Goal: Task Accomplishment & Management: Complete application form

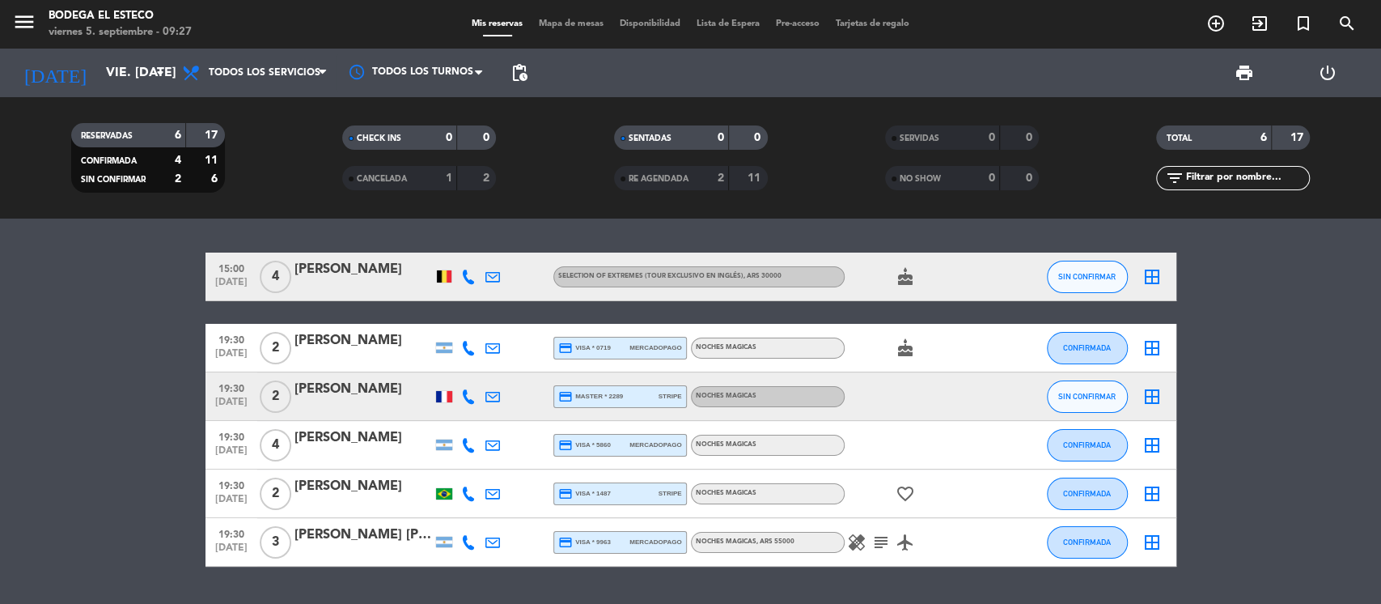
scroll to position [44, 0]
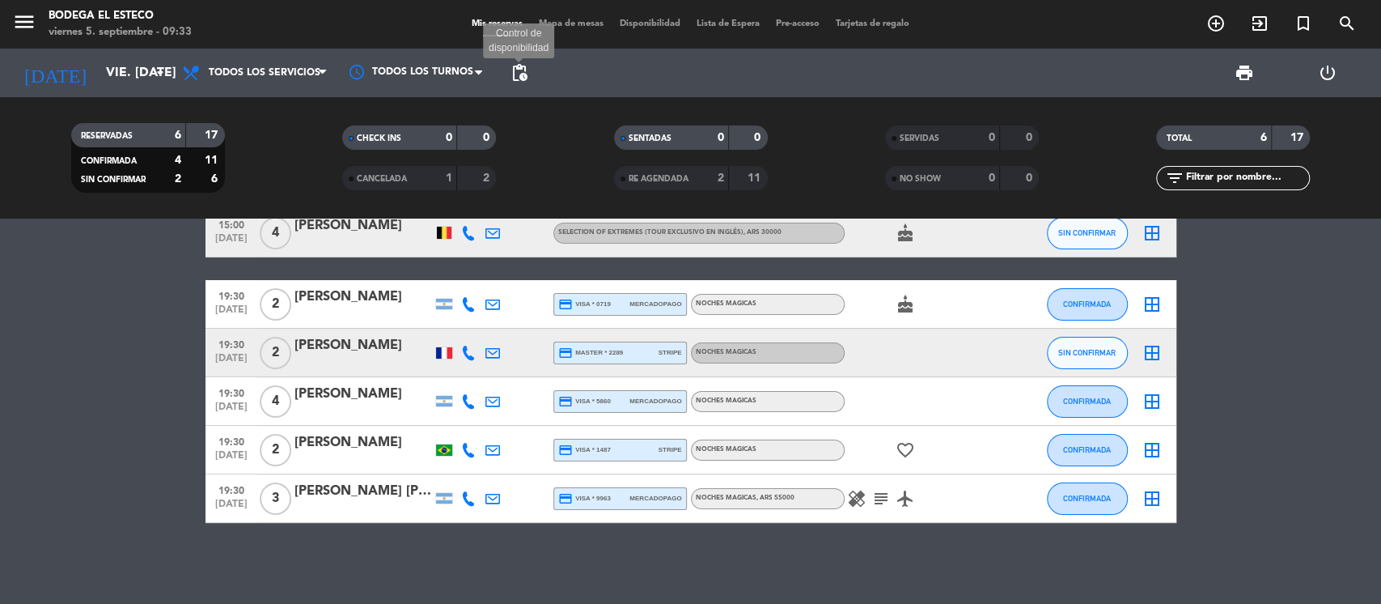
click at [514, 70] on span "pending_actions" at bounding box center [519, 72] width 19 height 19
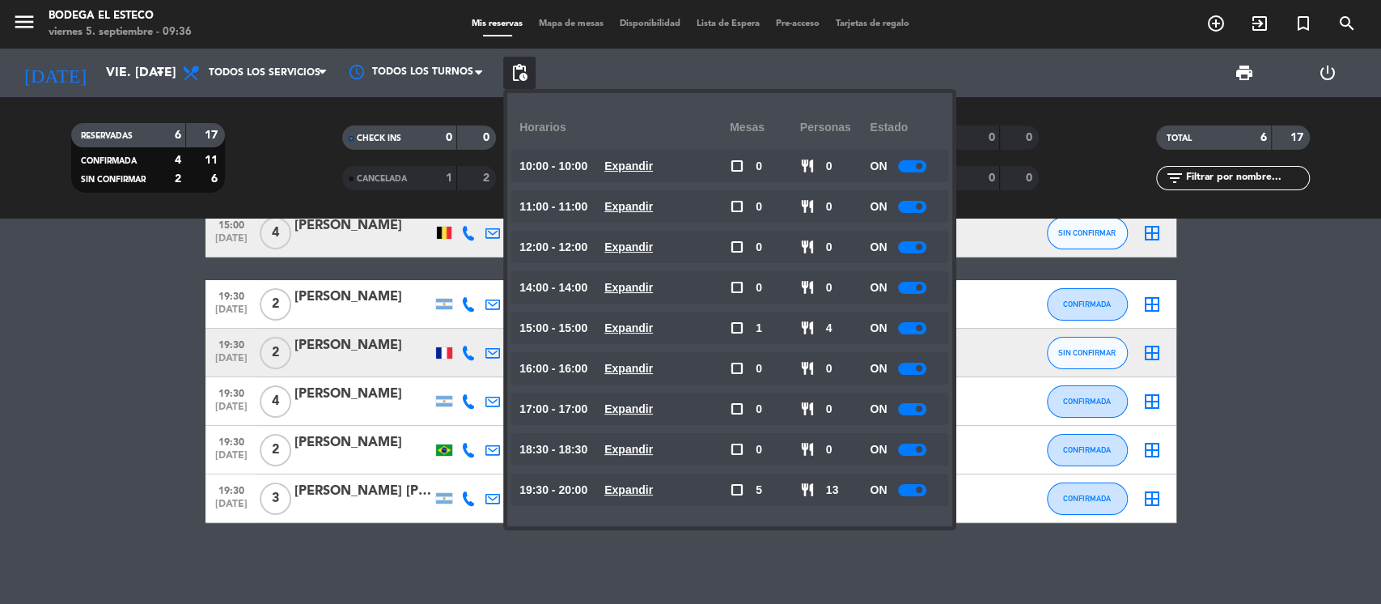
click at [140, 340] on bookings-row "15:00 [DATE] 4 [PERSON_NAME] SELECTION OF EXTREMES (TOUR EXCLUSIVO EN INGLÉS) ,…" at bounding box center [690, 366] width 1381 height 314
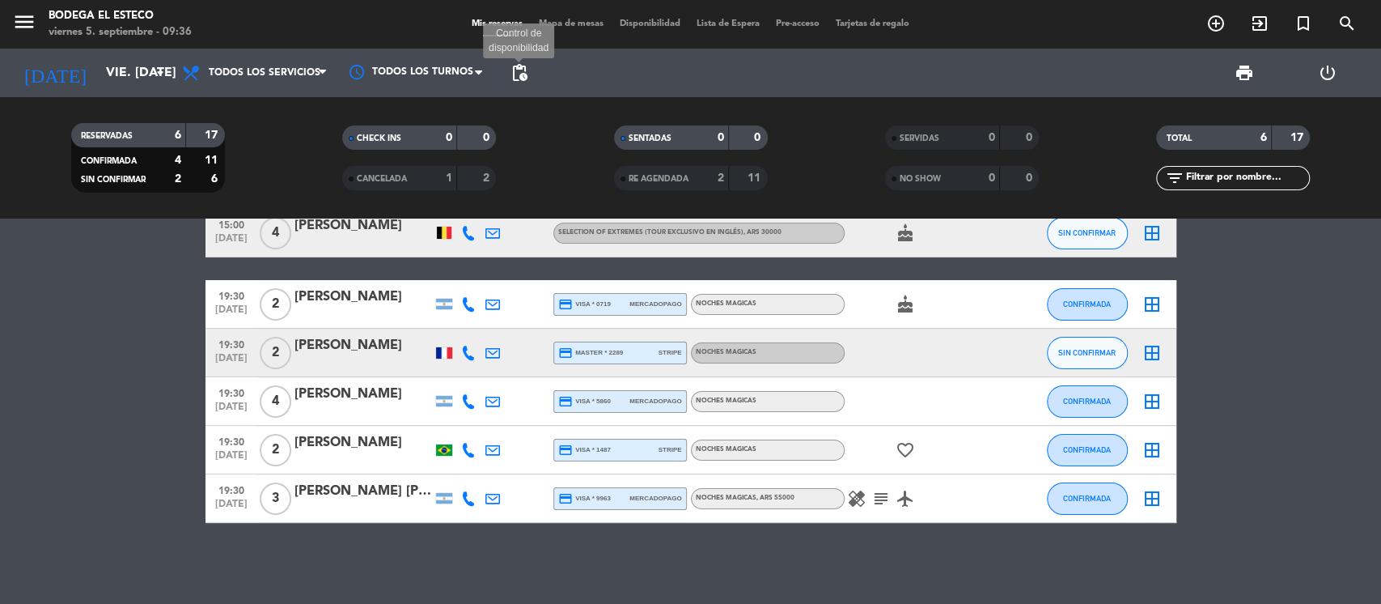
click at [517, 66] on span "pending_actions" at bounding box center [519, 72] width 19 height 19
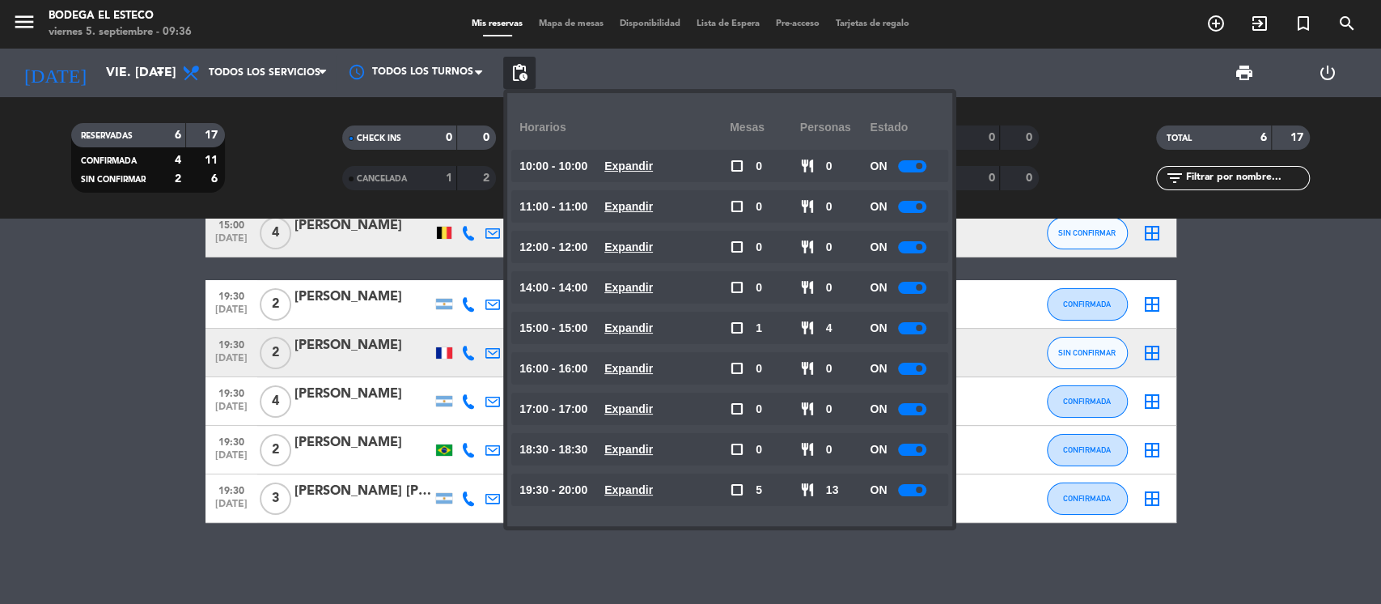
click at [910, 485] on div at bounding box center [912, 490] width 28 height 12
click at [1326, 301] on bookings-row "15:00 [DATE] 4 [PERSON_NAME] SELECTION OF EXTREMES (TOUR EXCLUSIVO EN INGLÉS) ,…" at bounding box center [690, 366] width 1381 height 314
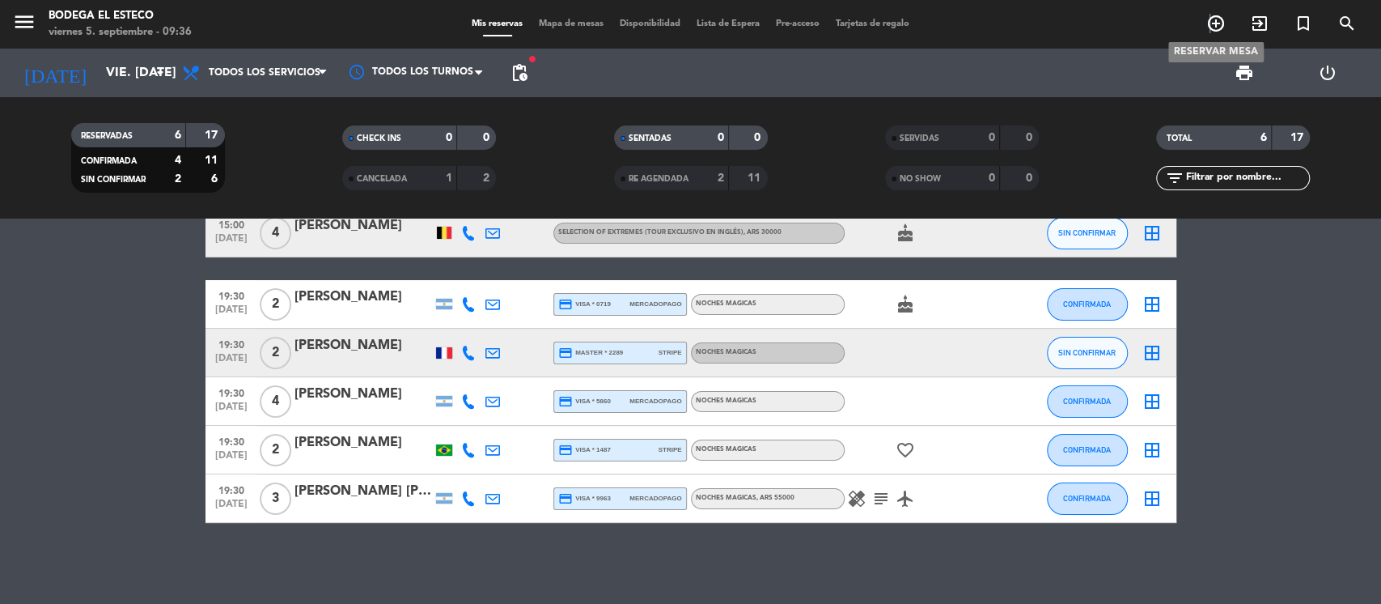
click at [1210, 14] on icon "add_circle_outline" at bounding box center [1216, 23] width 19 height 19
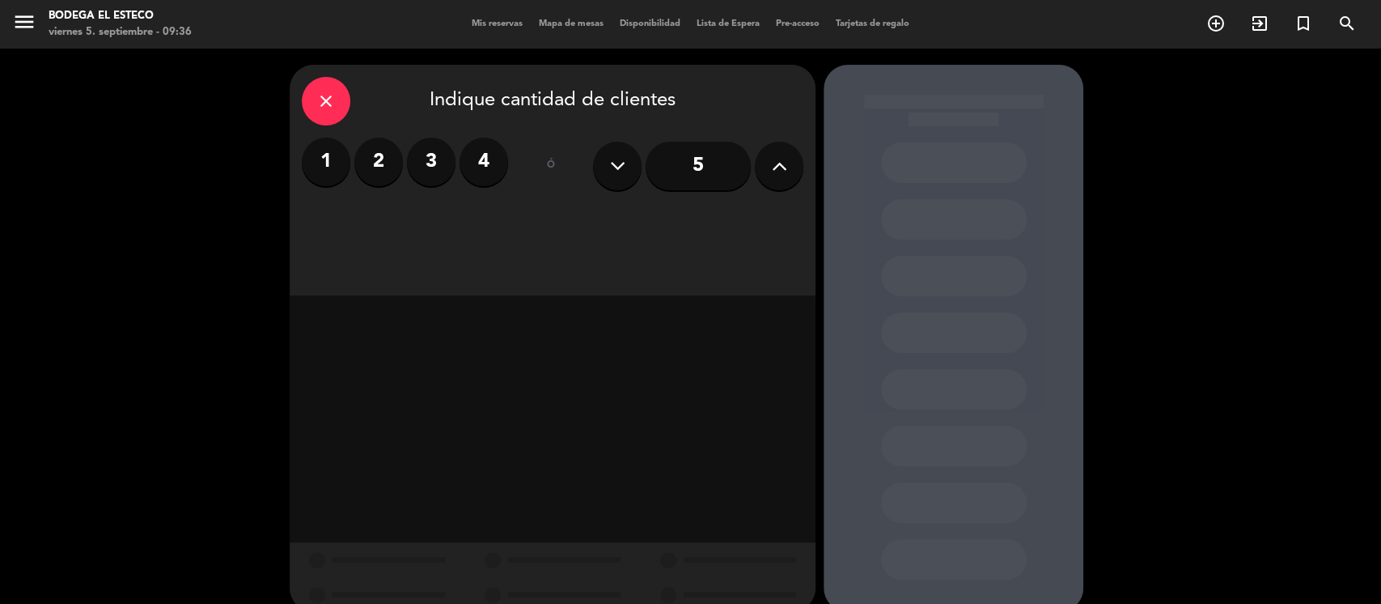
click at [333, 169] on label "1" at bounding box center [326, 162] width 49 height 49
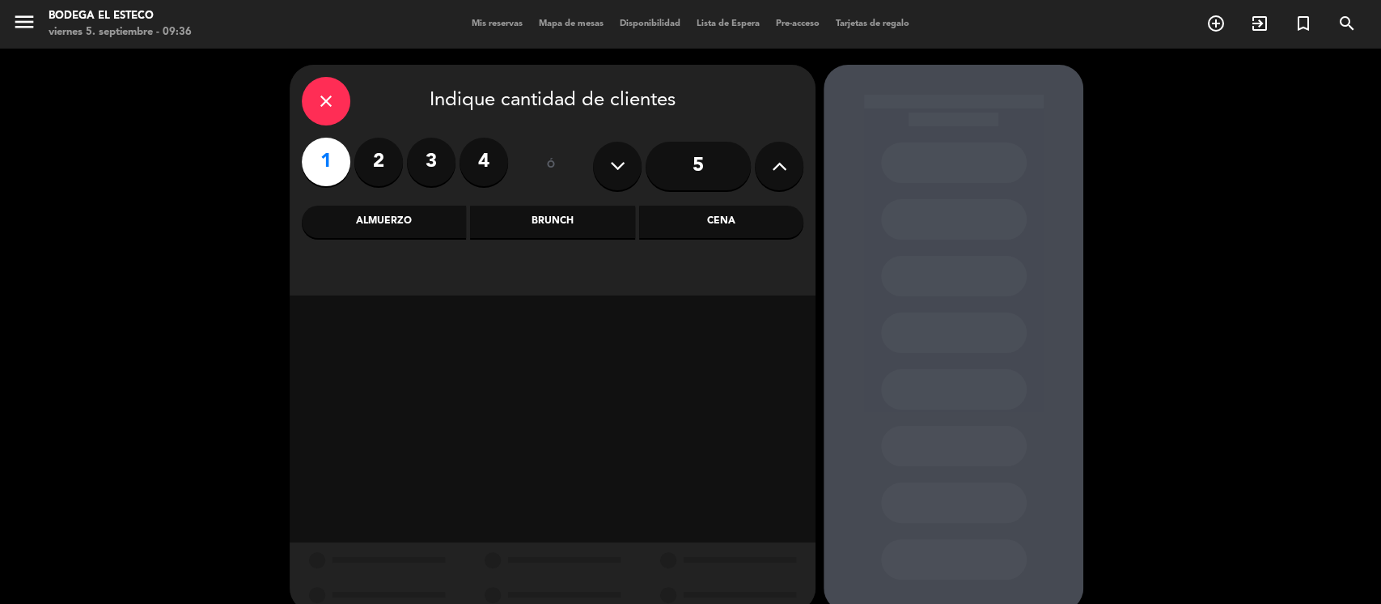
click at [723, 226] on div "Cena" at bounding box center [721, 222] width 164 height 32
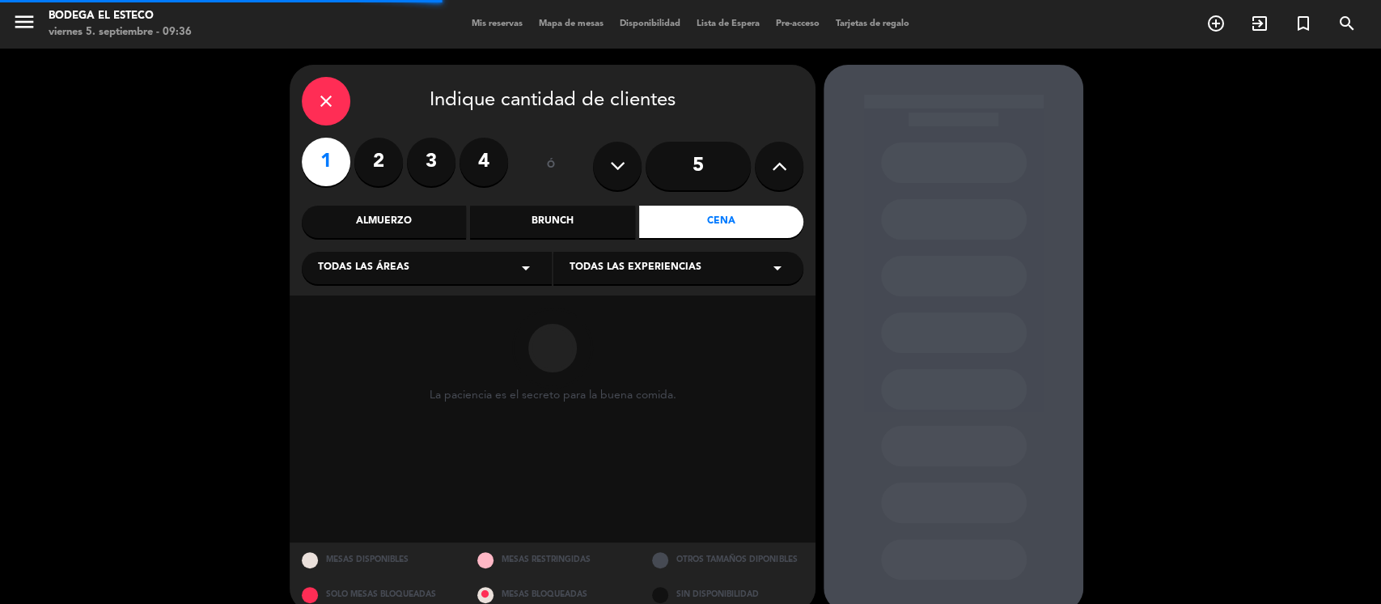
click at [437, 257] on div "Todas las áreas arrow_drop_down" at bounding box center [427, 268] width 250 height 32
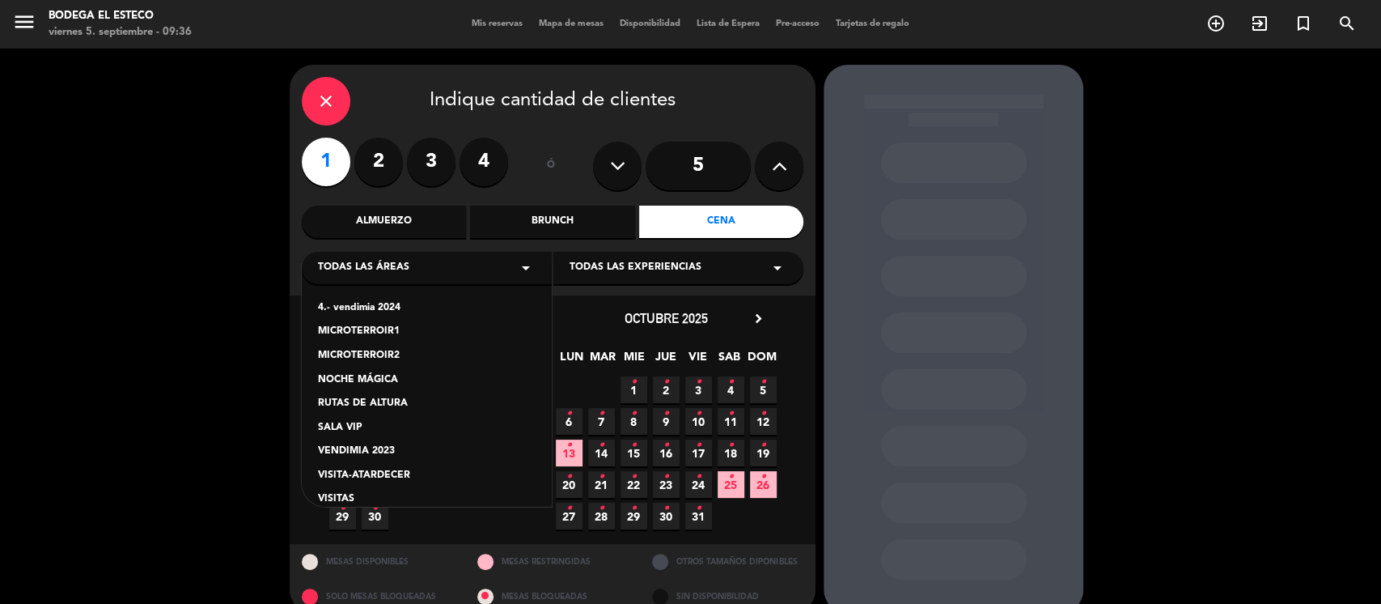
click at [337, 494] on div "VISITAS" at bounding box center [427, 499] width 218 height 16
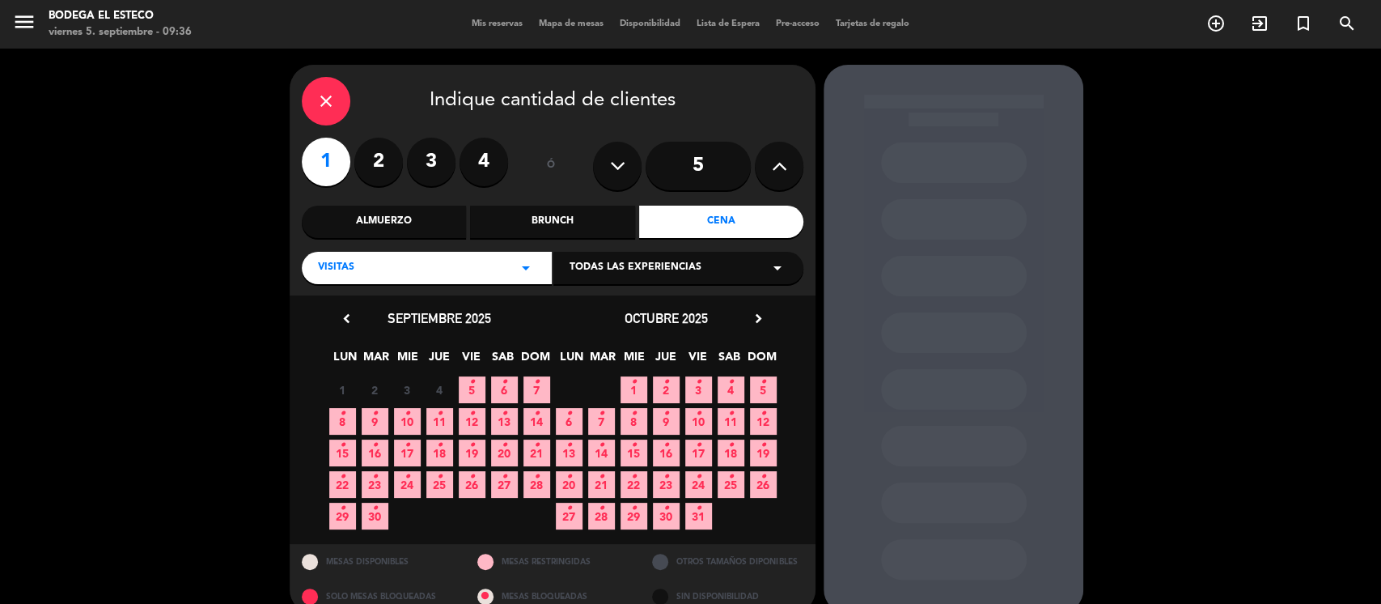
click at [471, 386] on icon "•" at bounding box center [472, 382] width 6 height 26
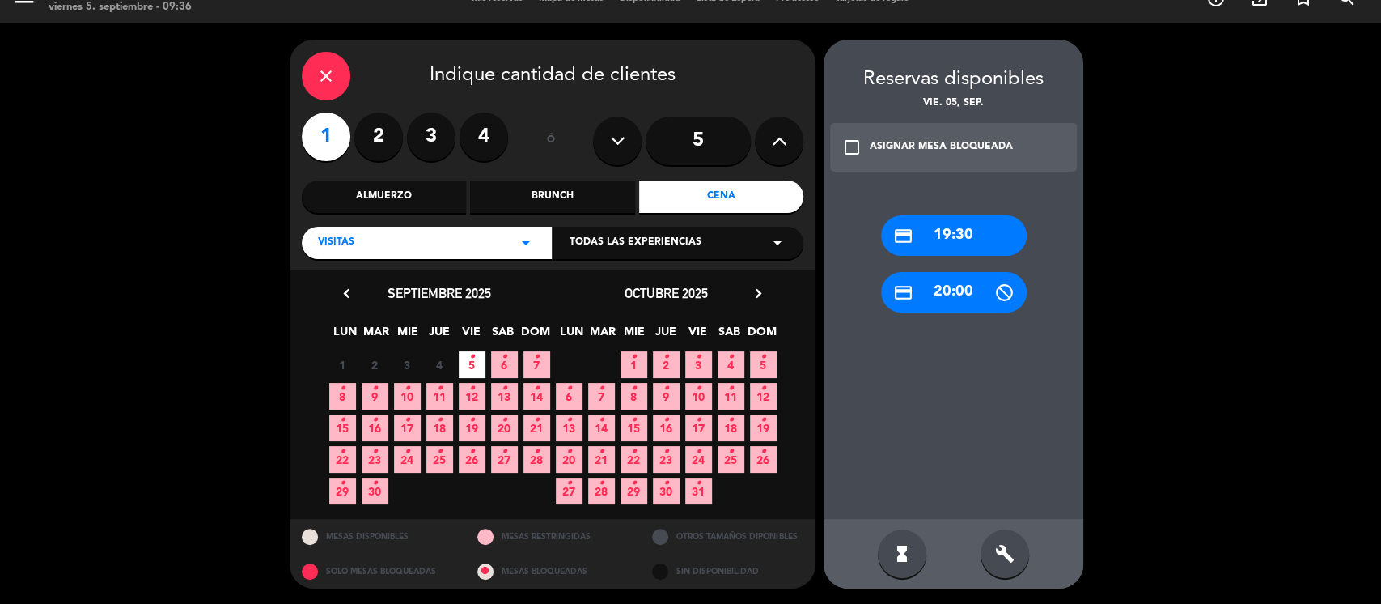
click at [947, 237] on div "credit_card 19:30" at bounding box center [954, 235] width 146 height 40
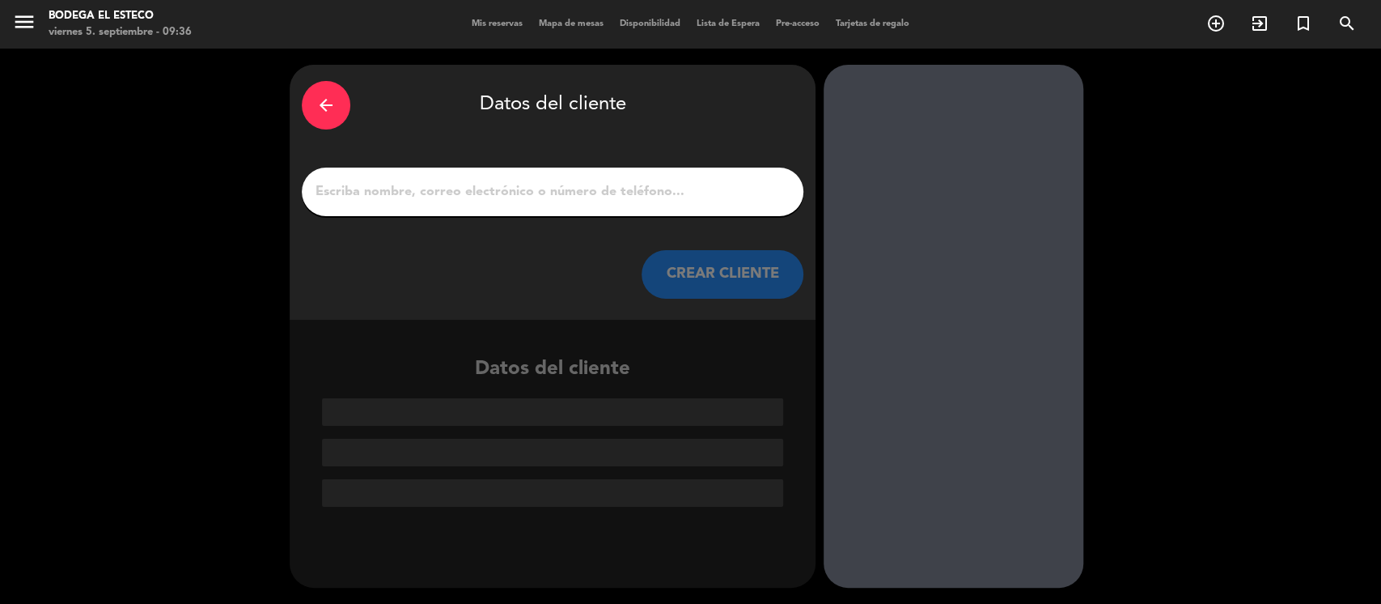
click at [509, 191] on input "1" at bounding box center [552, 191] width 477 height 23
paste input "[PERSON_NAME]"
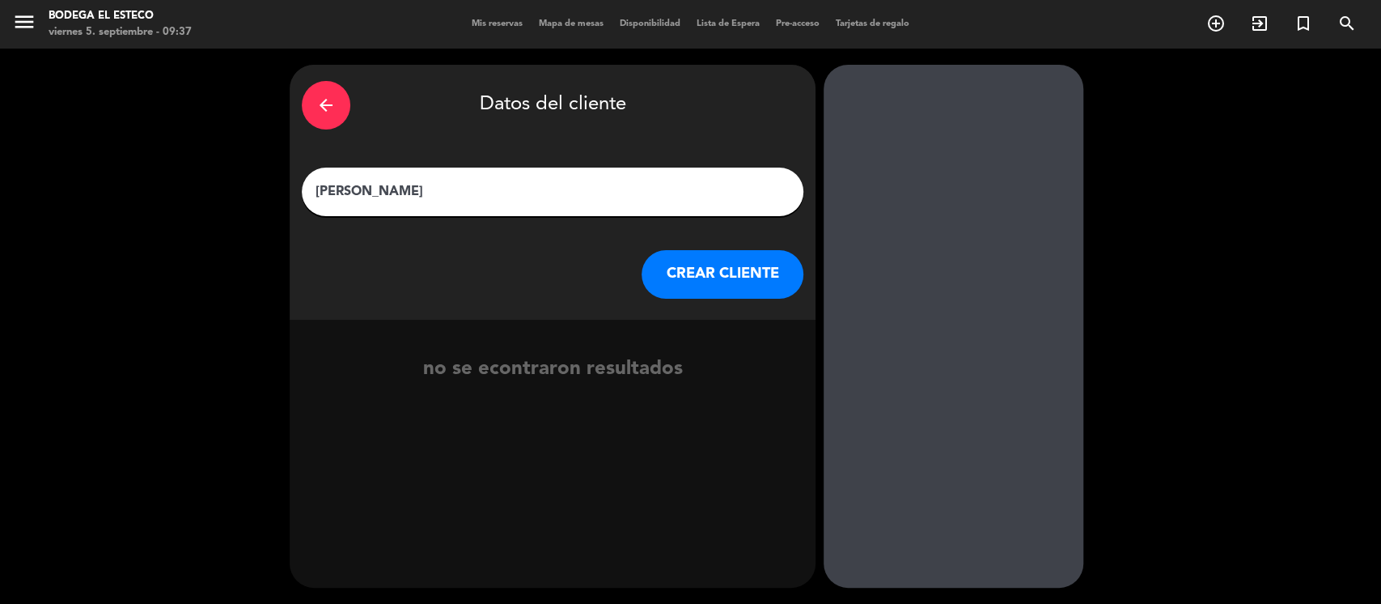
type input "[PERSON_NAME]"
click at [745, 260] on button "CREAR CLIENTE" at bounding box center [723, 274] width 162 height 49
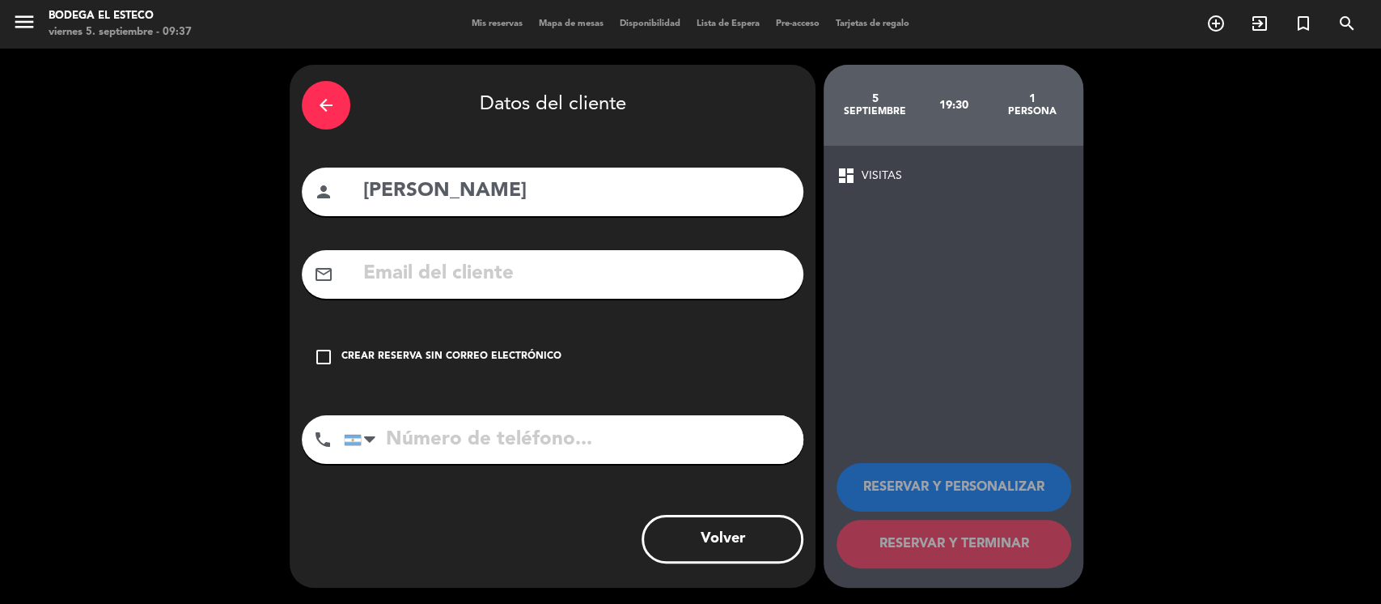
click at [452, 284] on input "text" at bounding box center [577, 273] width 430 height 33
paste input "[EMAIL_ADDRESS][DOMAIN_NAME]"
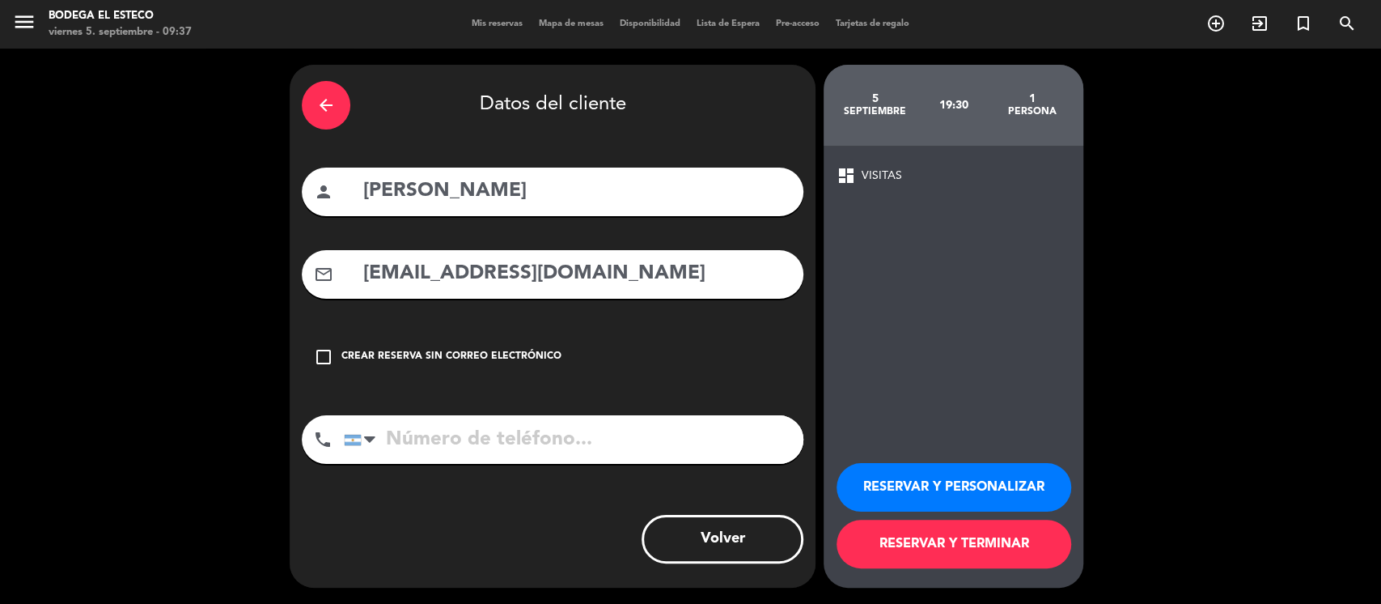
type input "[EMAIL_ADDRESS][DOMAIN_NAME]"
click at [422, 447] on input "tel" at bounding box center [574, 439] width 460 height 49
click at [418, 429] on input "tel" at bounding box center [574, 439] width 460 height 49
paste input "[PHONE_NUMBER]"
type input "[PHONE_NUMBER]"
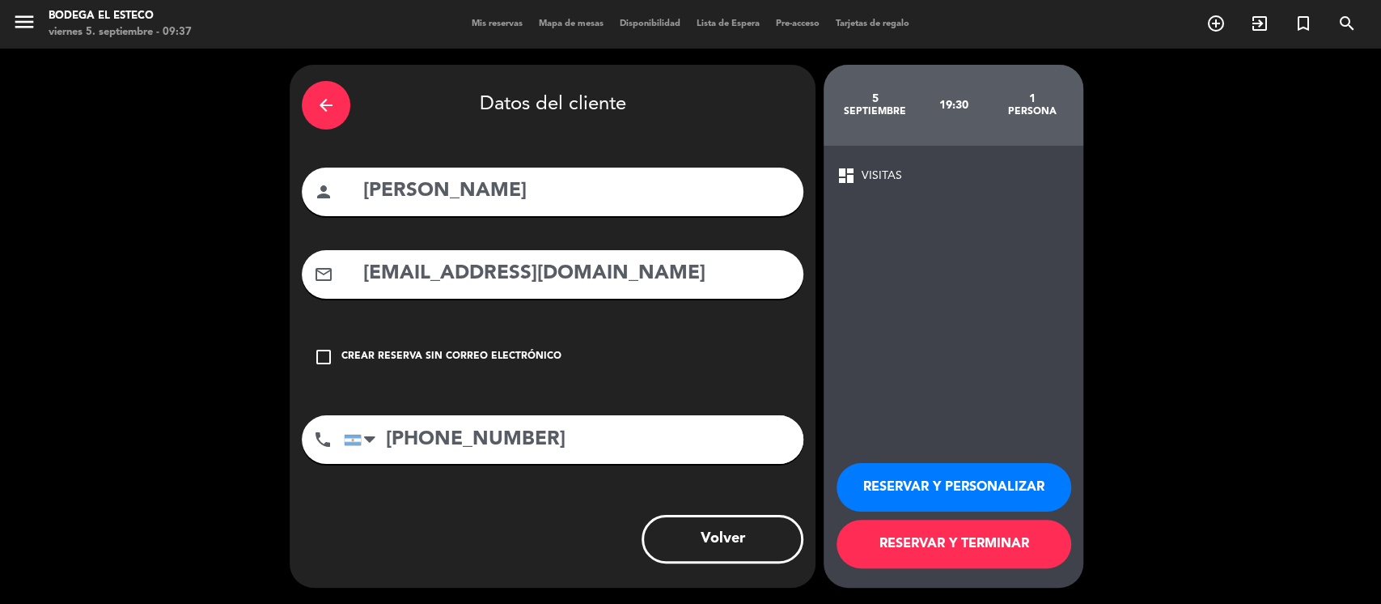
click at [897, 498] on button "RESERVAR Y PERSONALIZAR" at bounding box center [954, 487] width 235 height 49
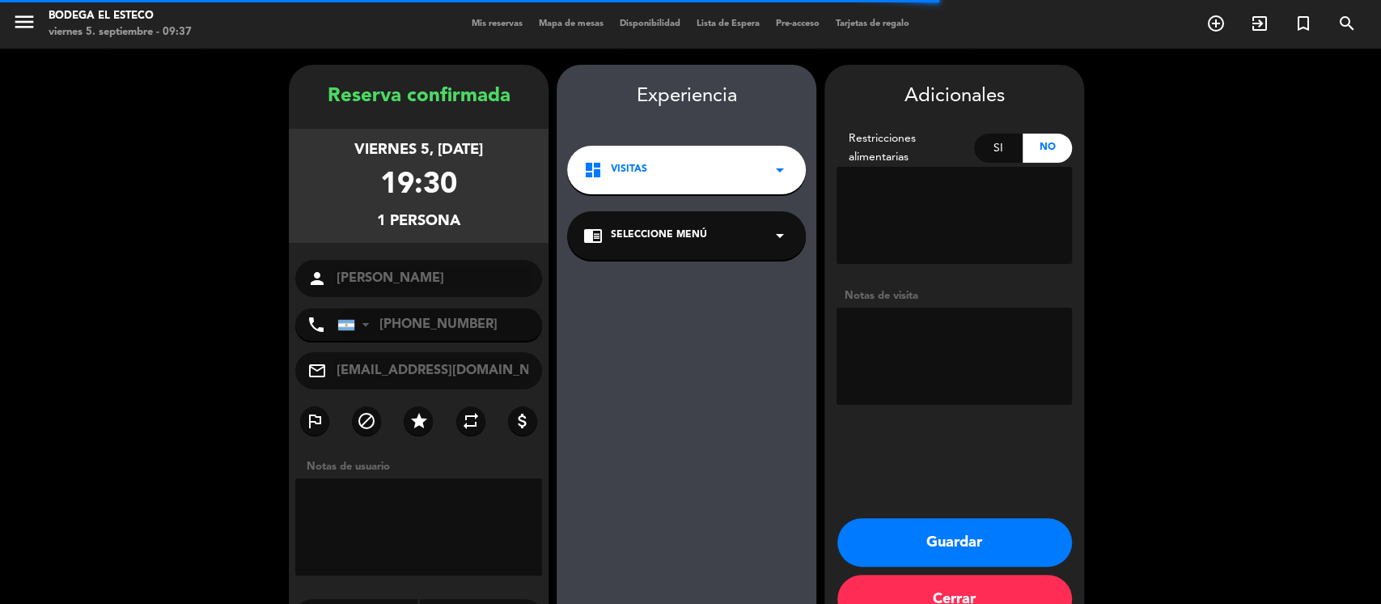
scroll to position [43, 0]
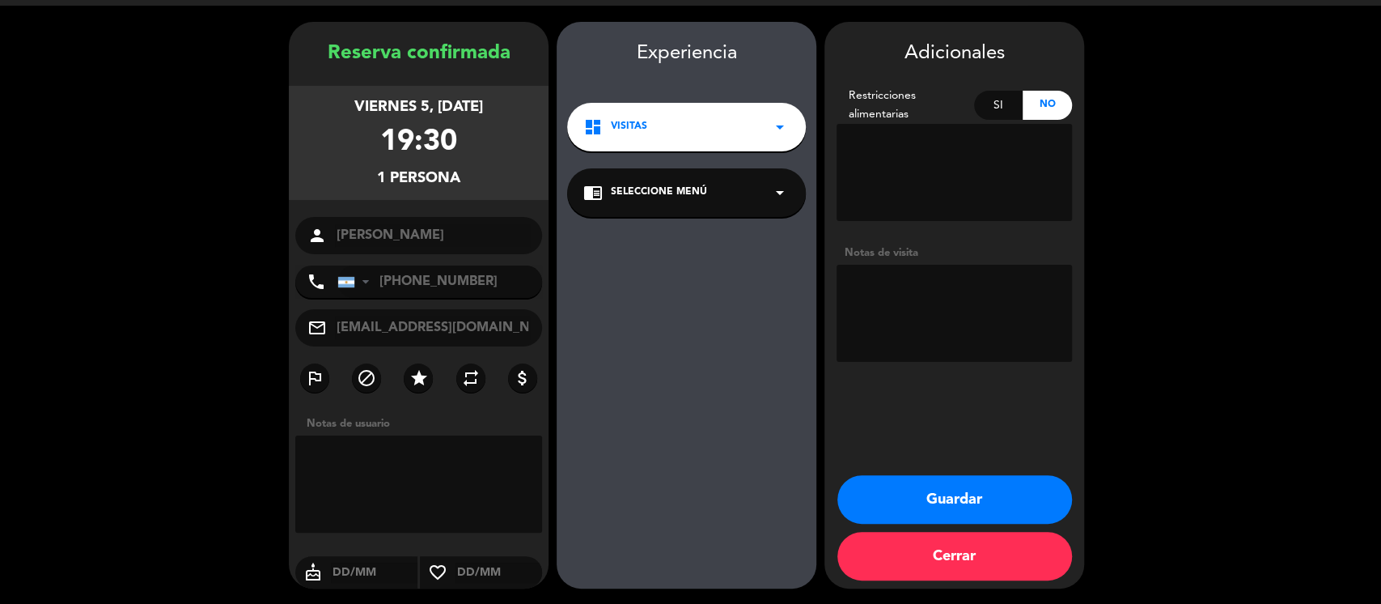
click at [945, 296] on textarea at bounding box center [954, 313] width 235 height 97
type textarea "pagado"
click at [893, 488] on button "Guardar" at bounding box center [955, 499] width 235 height 49
